Goal: Task Accomplishment & Management: Manage account settings

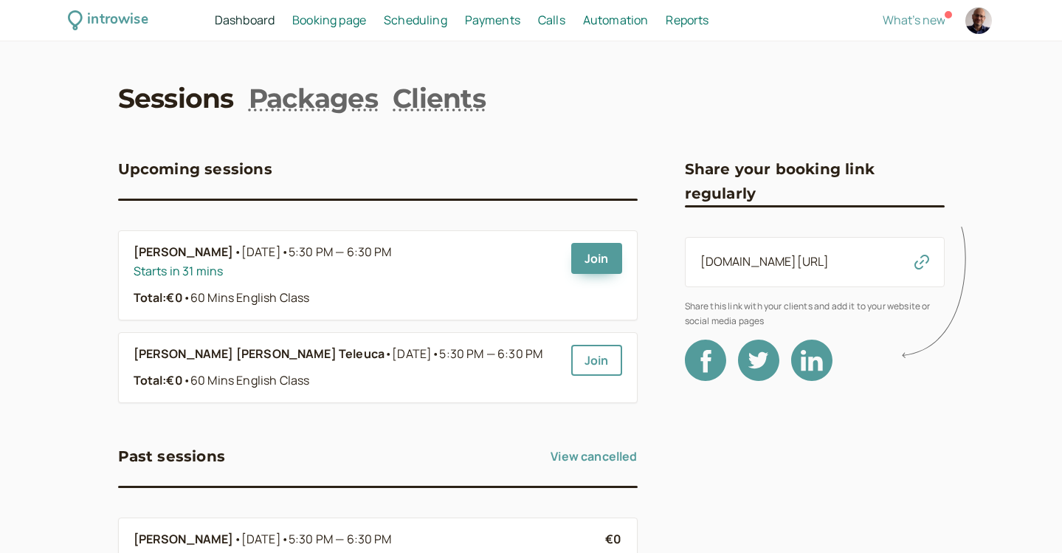
click at [408, 26] on span "Scheduling" at bounding box center [415, 20] width 63 height 16
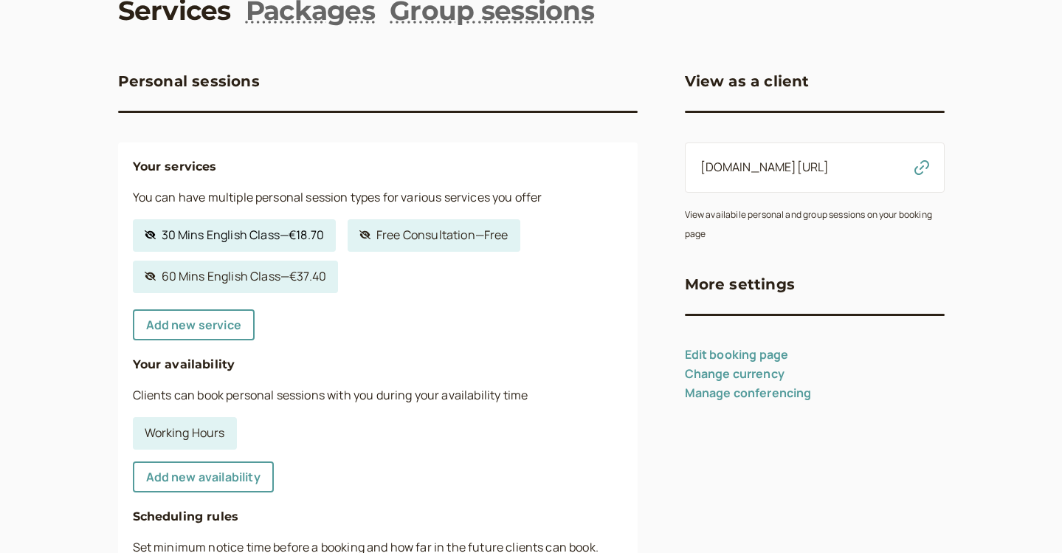
scroll to position [117, 0]
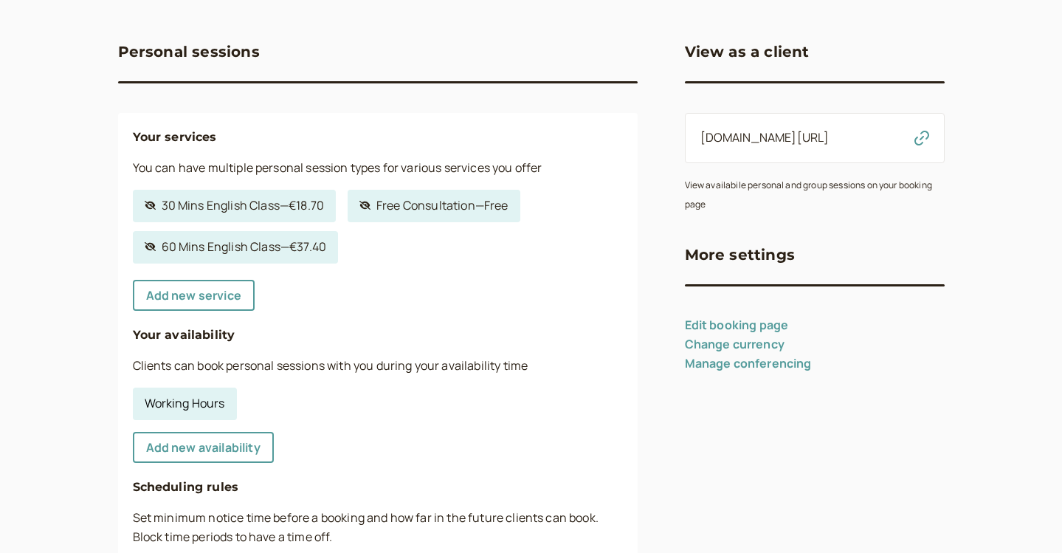
click at [214, 402] on link "Working Hours" at bounding box center [185, 404] width 104 height 32
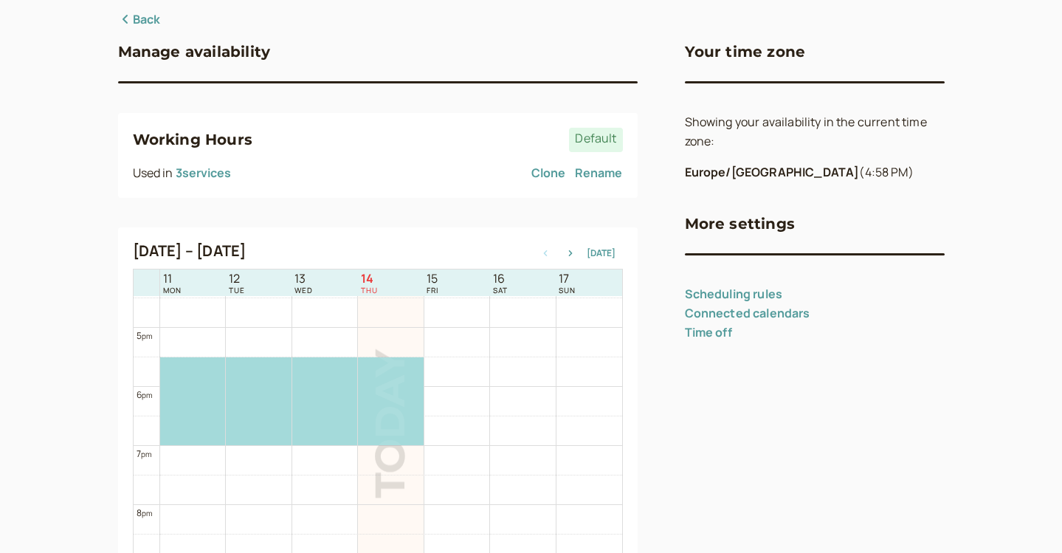
scroll to position [991, 0]
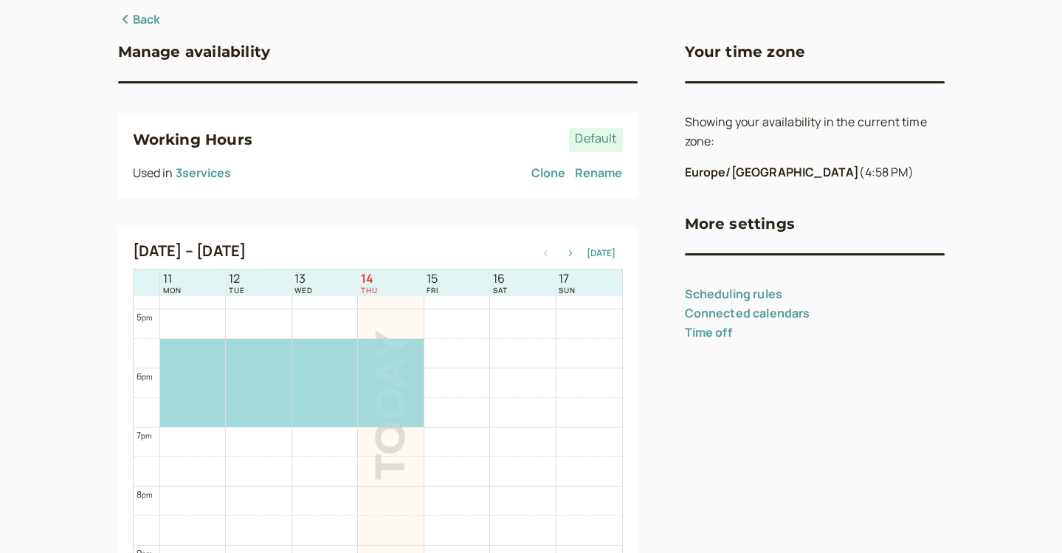
click at [577, 252] on icon "button" at bounding box center [571, 253] width 18 height 6
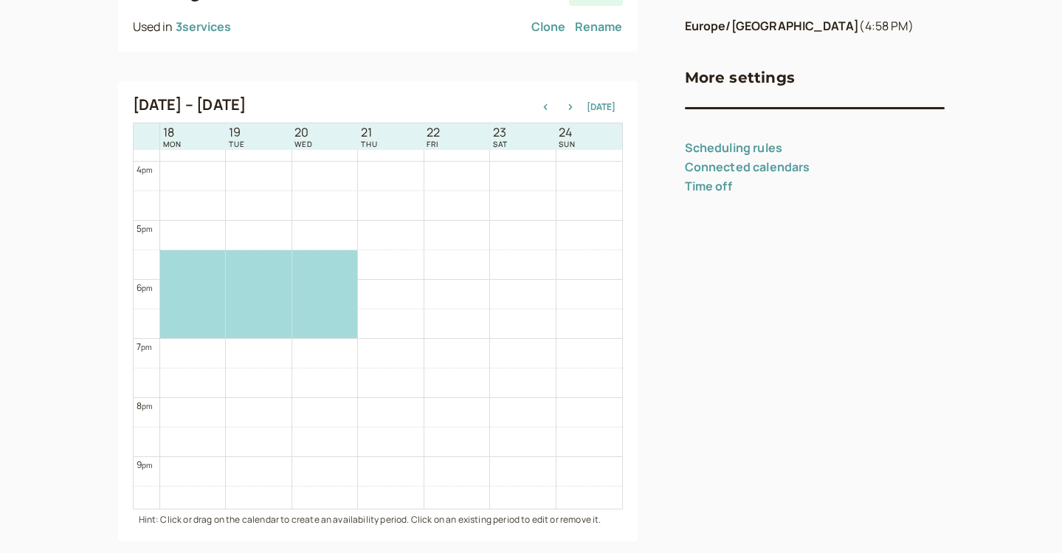
scroll to position [271, 0]
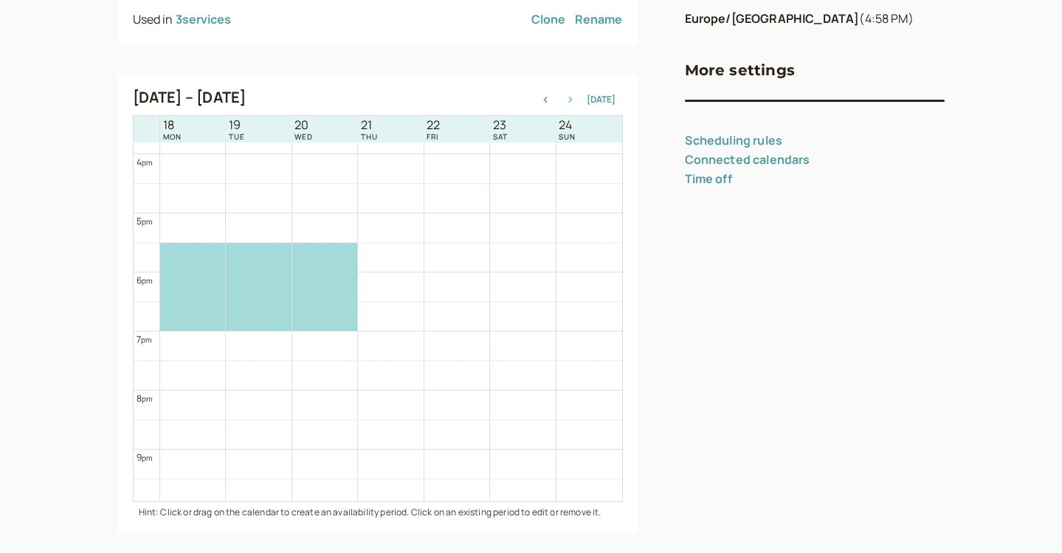
click at [574, 103] on button "button" at bounding box center [571, 99] width 18 height 10
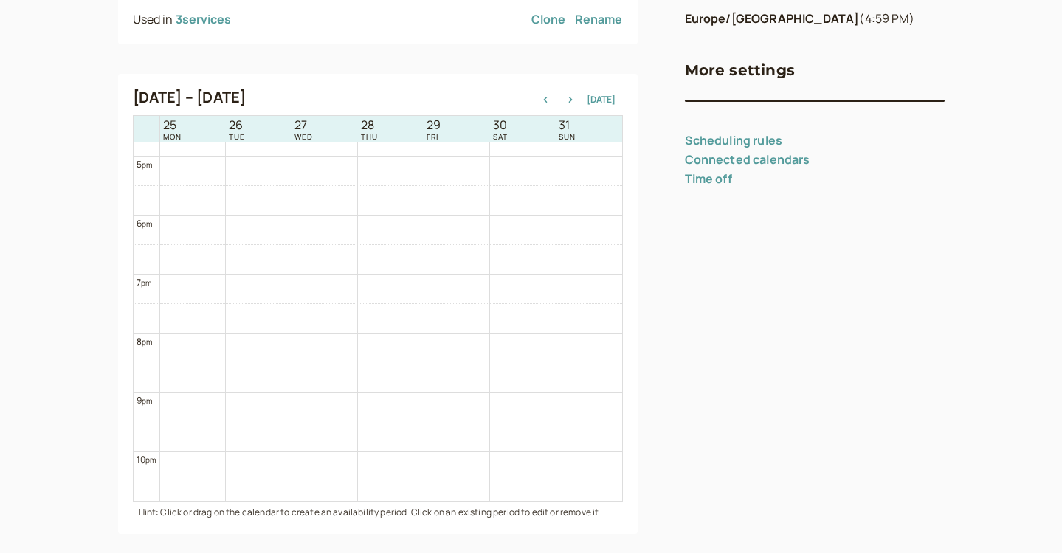
scroll to position [988, 0]
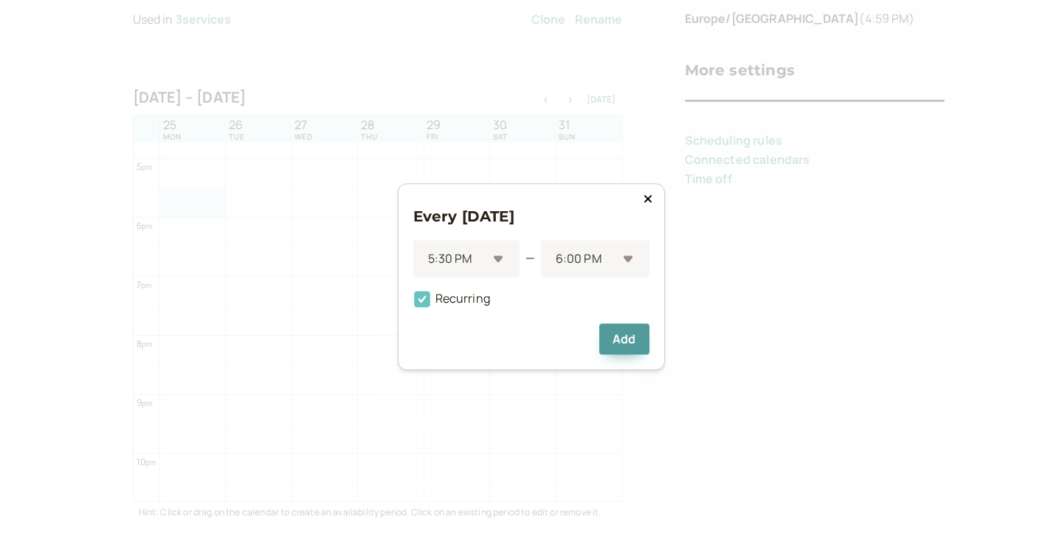
click at [427, 297] on icon at bounding box center [422, 299] width 16 height 16
click at [413, 303] on input "Recurring" at bounding box center [413, 303] width 0 height 0
click at [560, 258] on div at bounding box center [585, 259] width 63 height 20
click at [572, 329] on div "7:00 PM" at bounding box center [595, 334] width 109 height 31
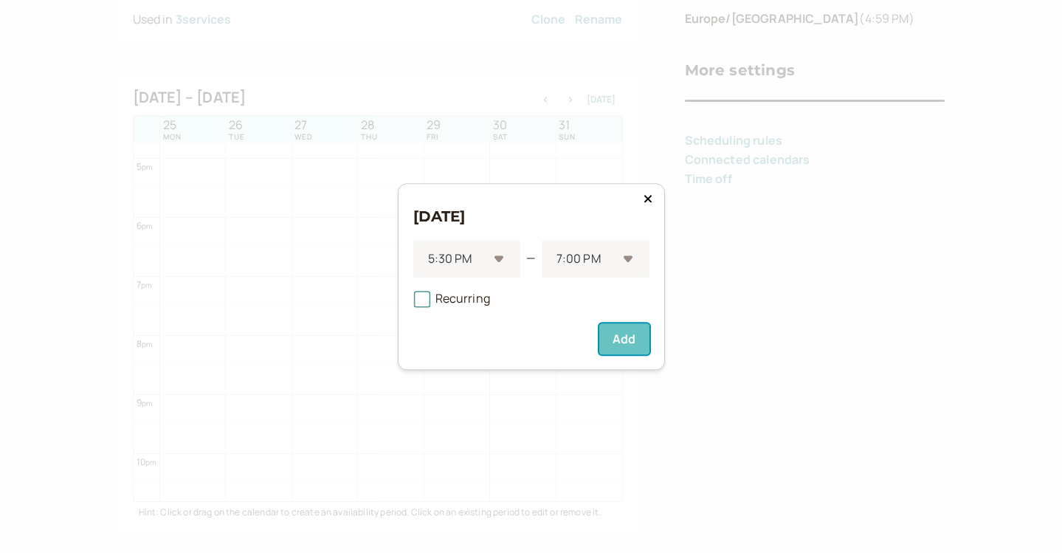
click at [607, 342] on button "Add" at bounding box center [623, 338] width 49 height 31
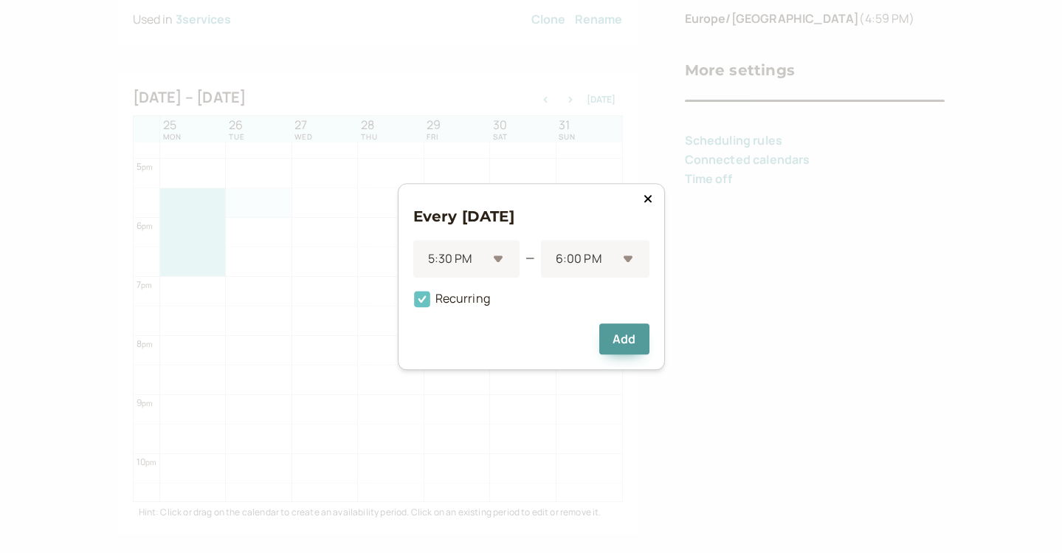
click at [419, 303] on icon at bounding box center [422, 299] width 16 height 16
click at [413, 303] on input "Recurring" at bounding box center [413, 303] width 0 height 0
click at [565, 251] on div at bounding box center [585, 259] width 63 height 20
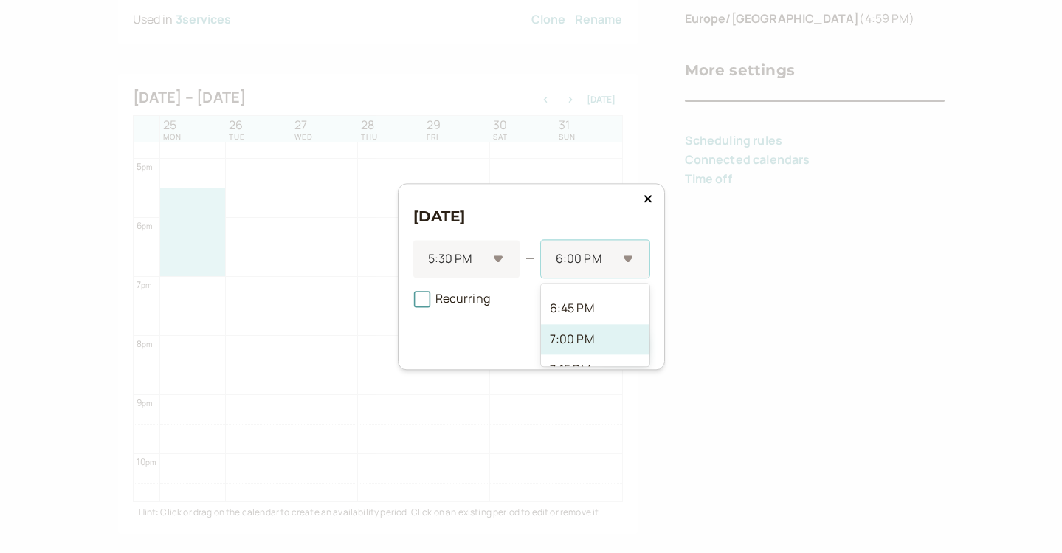
click at [578, 336] on div "7:00 PM" at bounding box center [595, 339] width 109 height 31
click at [613, 343] on button "Add" at bounding box center [623, 338] width 49 height 31
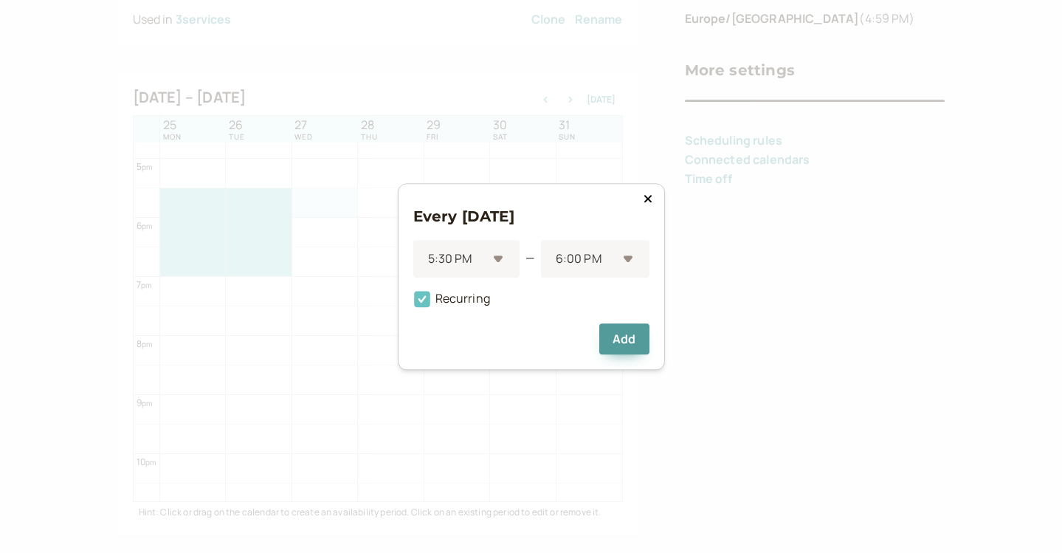
click at [431, 296] on icon at bounding box center [422, 298] width 25 height 25
click at [413, 303] on input "Recurring" at bounding box center [413, 303] width 0 height 0
click at [560, 254] on div at bounding box center [585, 259] width 63 height 20
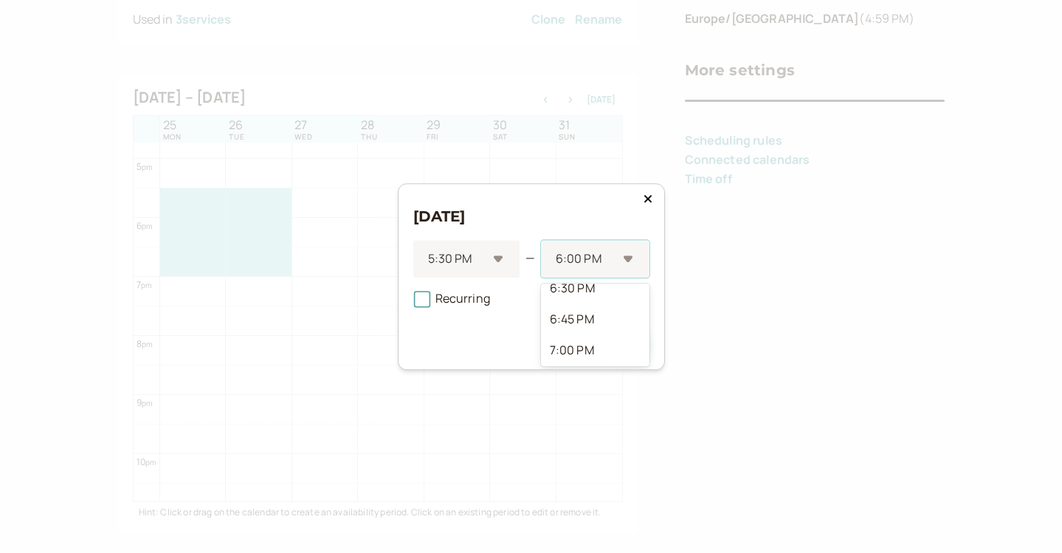
scroll to position [81, 0]
click at [574, 343] on div "7:00 PM" at bounding box center [595, 344] width 109 height 31
click at [630, 339] on button "Add" at bounding box center [623, 338] width 49 height 31
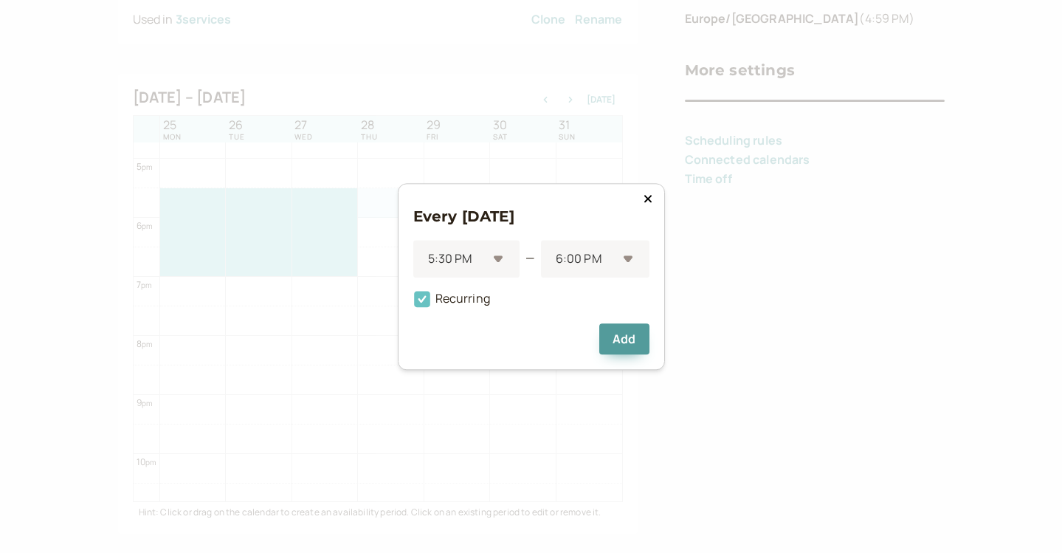
click at [442, 303] on span "Recurring" at bounding box center [451, 298] width 77 height 16
click at [413, 303] on input "Recurring" at bounding box center [413, 303] width 0 height 0
click at [585, 258] on div at bounding box center [585, 259] width 63 height 20
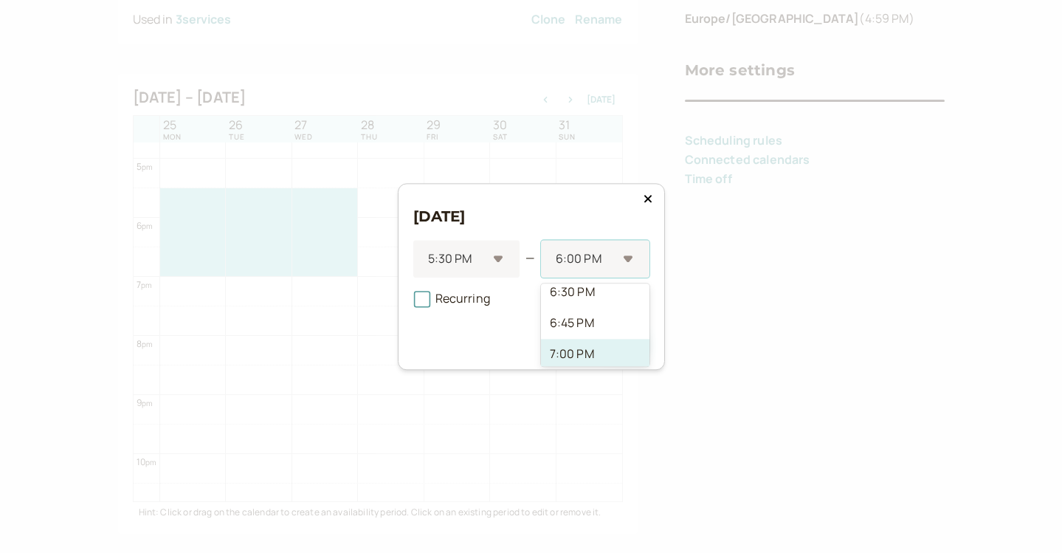
click at [596, 345] on div "7:00 PM" at bounding box center [595, 354] width 109 height 31
click at [624, 334] on button "Add" at bounding box center [623, 338] width 49 height 31
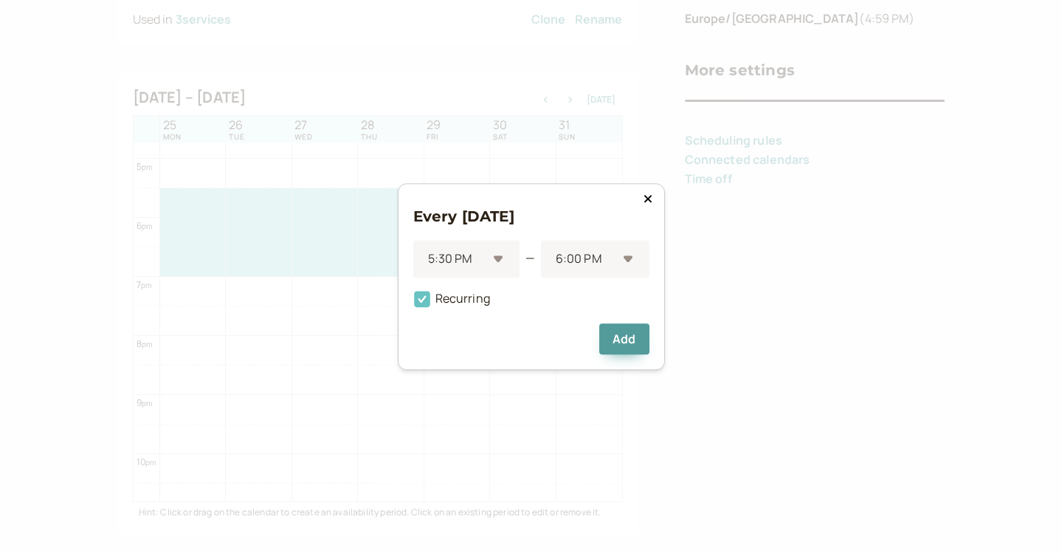
click at [489, 298] on span "Recurring" at bounding box center [451, 298] width 77 height 16
click at [413, 303] on input "Recurring" at bounding box center [413, 303] width 0 height 0
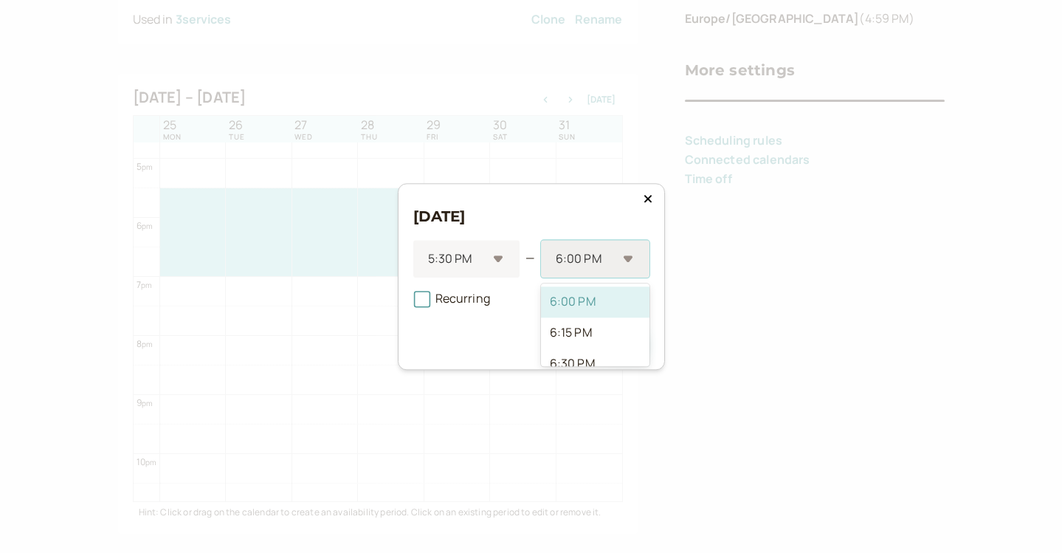
click at [572, 262] on div at bounding box center [585, 259] width 63 height 20
click at [579, 332] on div "7:00 PM" at bounding box center [595, 329] width 109 height 31
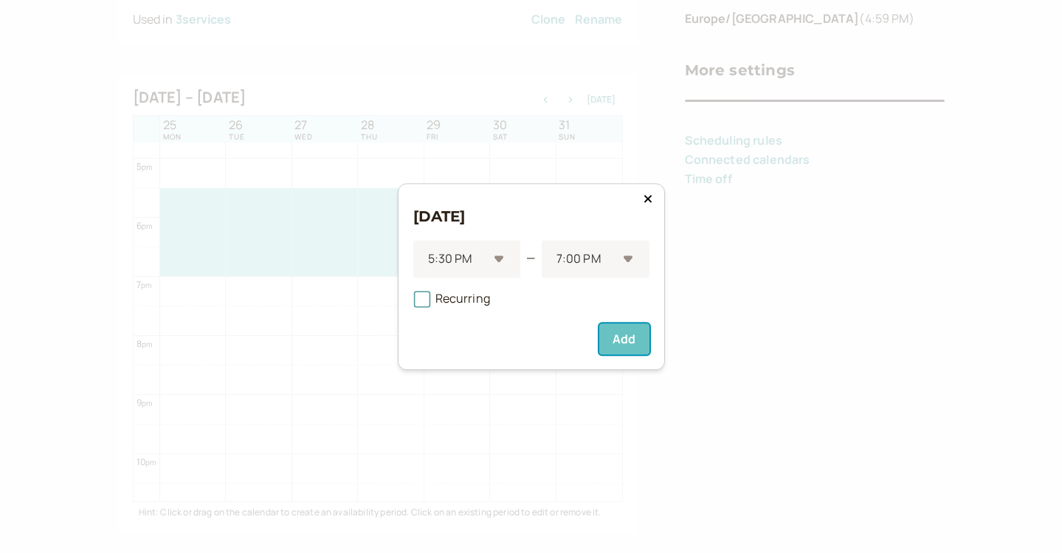
click at [622, 338] on button "Add" at bounding box center [623, 338] width 49 height 31
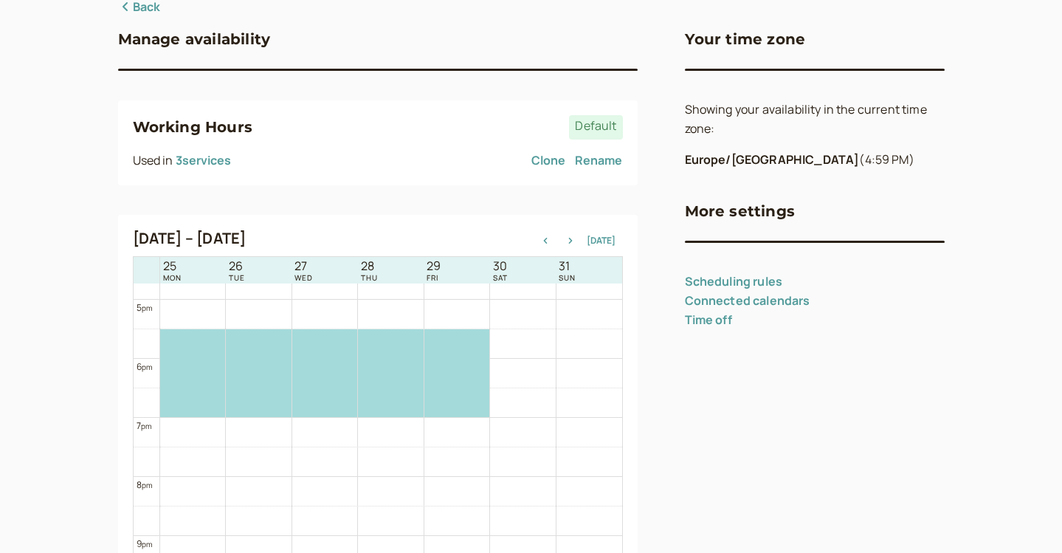
scroll to position [114, 0]
